Goal: Task Accomplishment & Management: Manage account settings

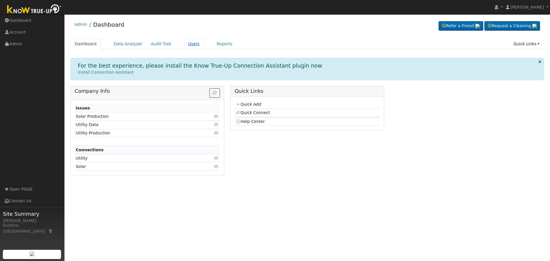
click at [184, 45] on link "Users" at bounding box center [194, 44] width 20 height 11
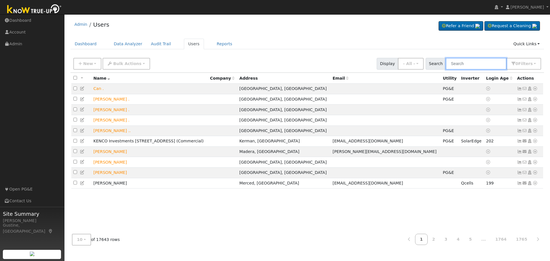
paste input "[PERSON_NAME]"
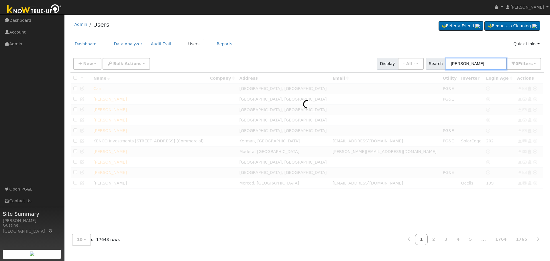
drag, startPoint x: 462, startPoint y: 63, endPoint x: 549, endPoint y: 56, distance: 87.6
click at [549, 56] on div "User Profile First name Last name Email Email Notifications No Emails No Emails…" at bounding box center [306, 137] width 485 height 247
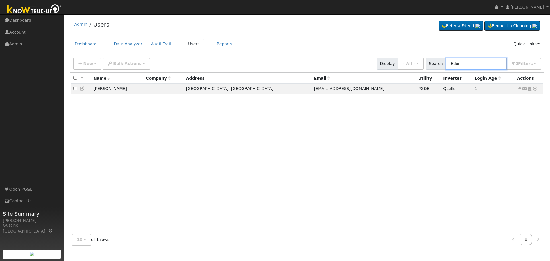
type input "Edui"
click at [519, 90] on icon at bounding box center [519, 88] width 5 height 4
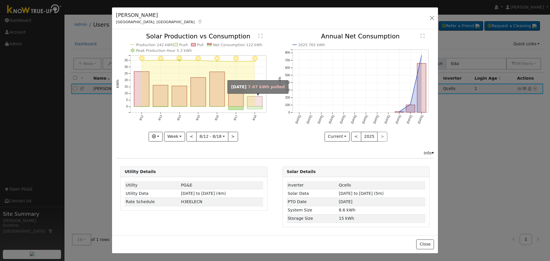
click at [258, 102] on rect "onclick=""" at bounding box center [254, 101] width 15 height 10
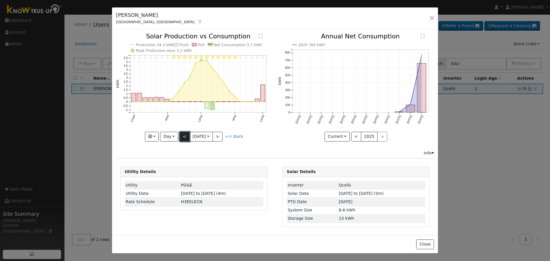
click at [184, 136] on button "<" at bounding box center [185, 137] width 10 height 10
type input "2025-08-17"
click at [430, 19] on button "button" at bounding box center [432, 18] width 8 height 8
